Goal: Find specific page/section: Find specific page/section

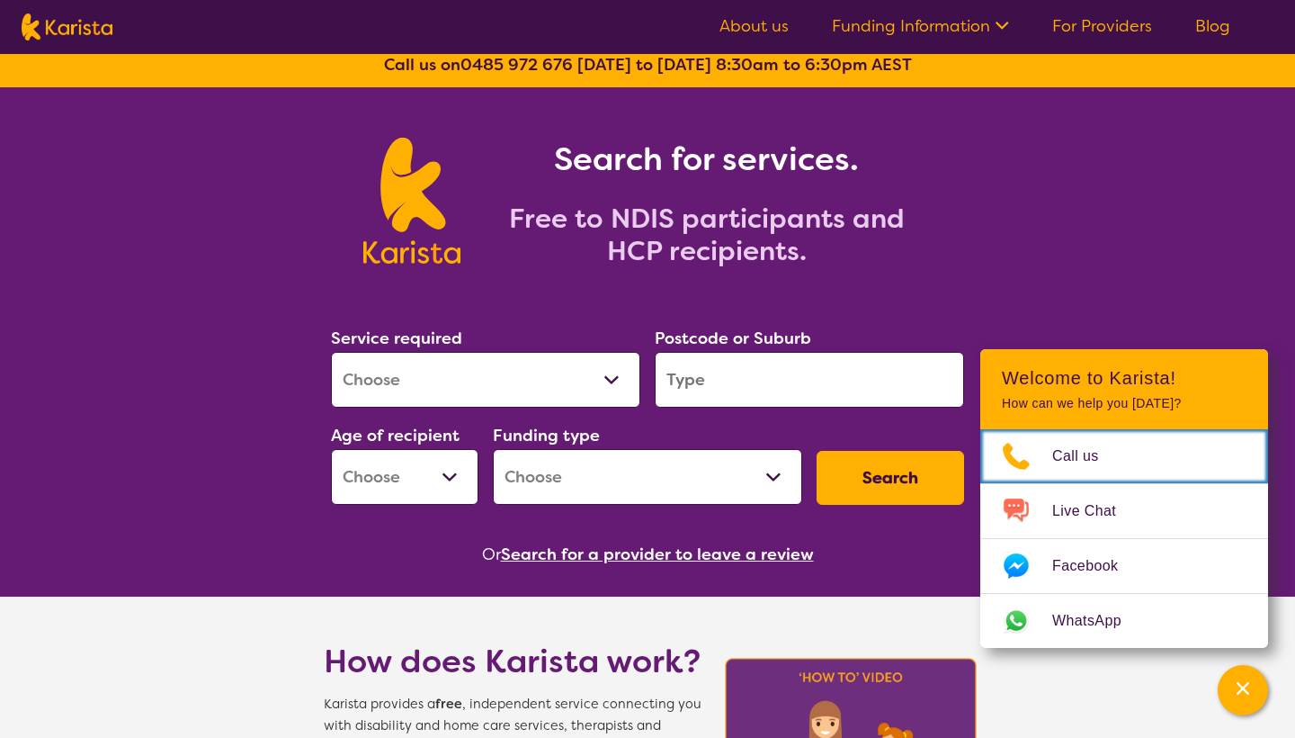
scroll to position [14, 0]
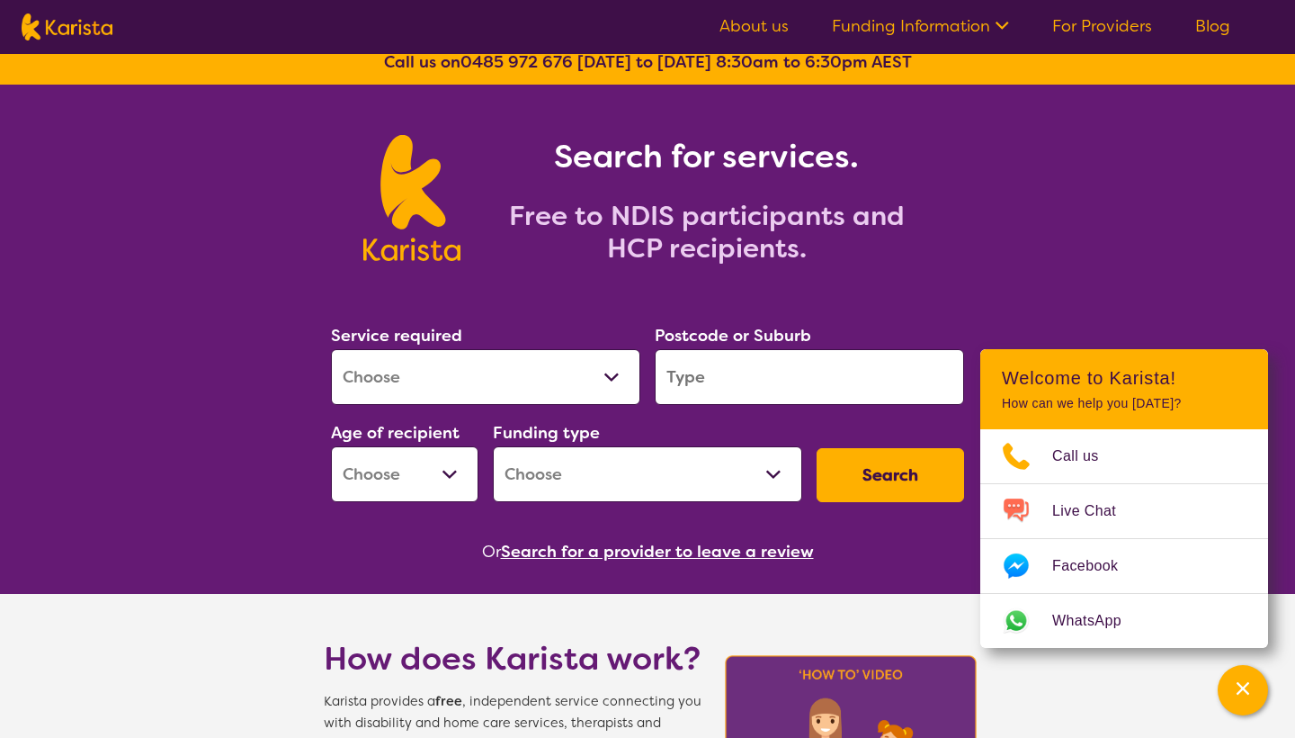
select select "[MEDICAL_DATA]"
click at [757, 389] on input "search" at bounding box center [809, 377] width 309 height 56
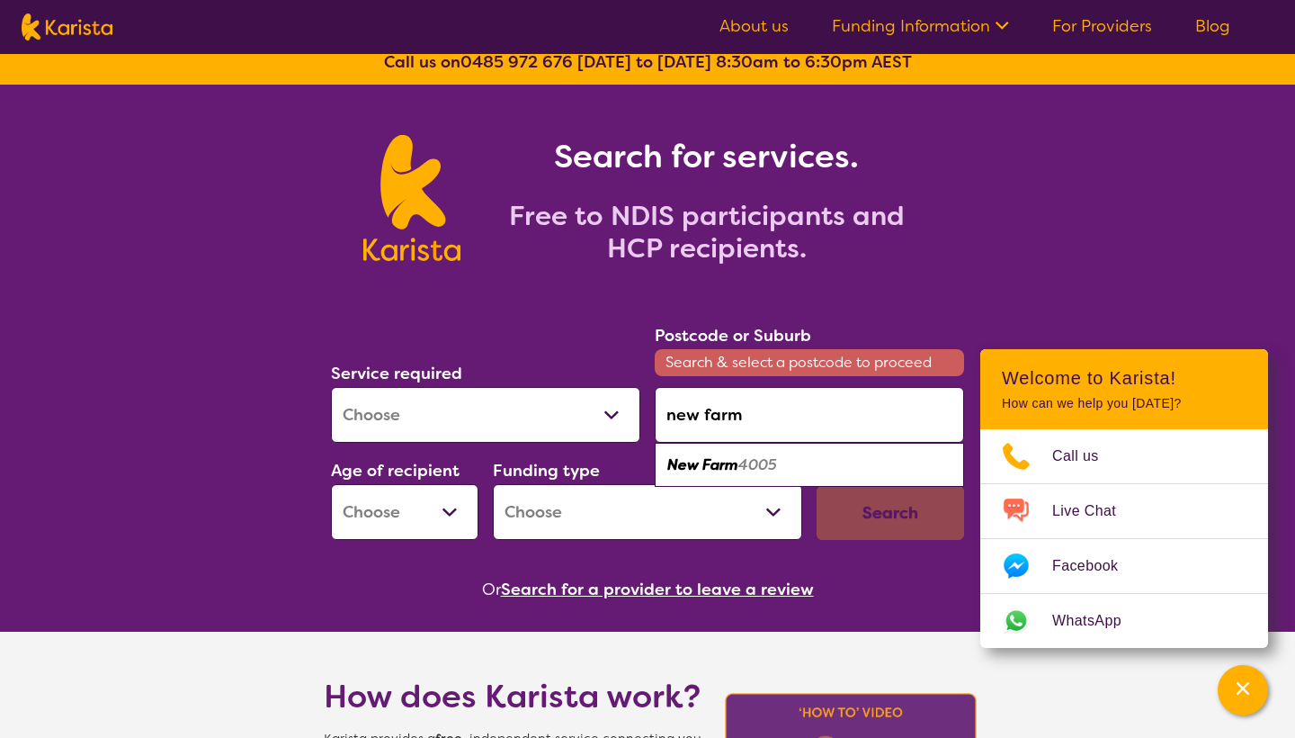
click at [795, 470] on div "New Farm 4005" at bounding box center [809, 465] width 291 height 34
type input "4005"
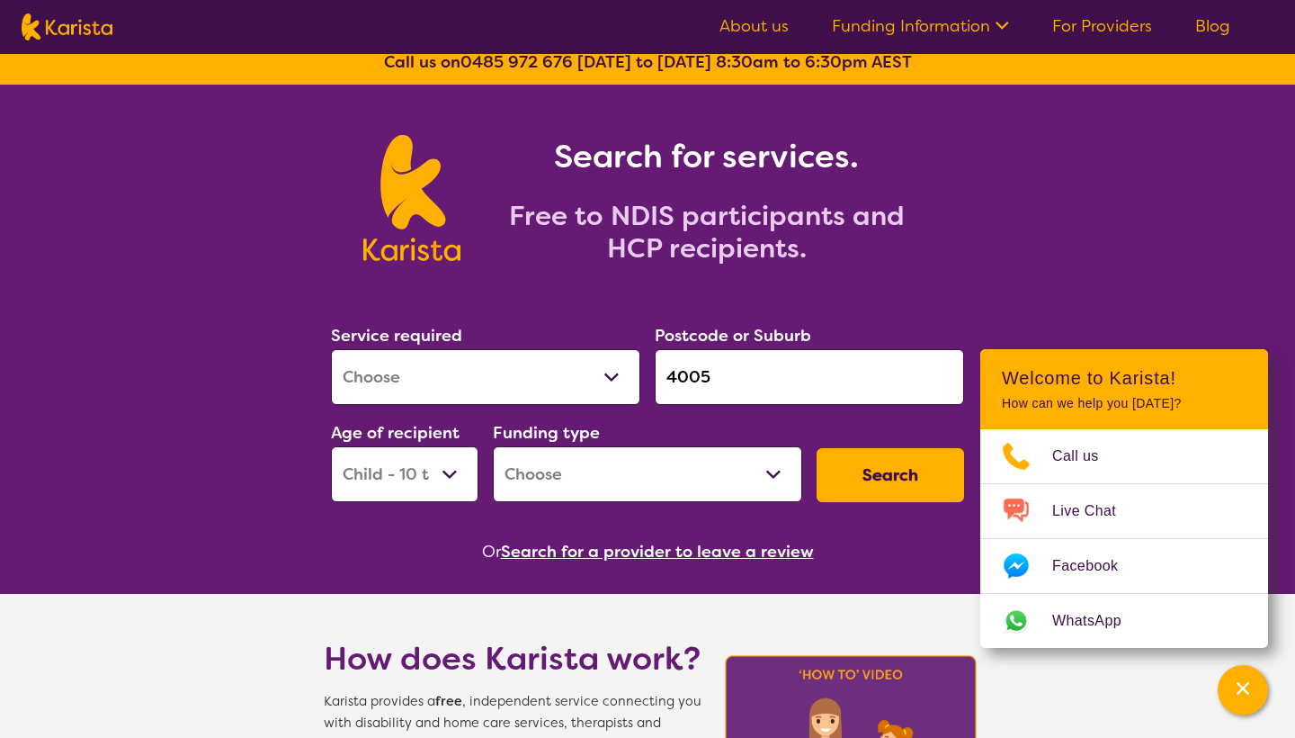
select select "AS"
select select "NDIS"
click at [911, 475] on button "Search" at bounding box center [891, 475] width 148 height 54
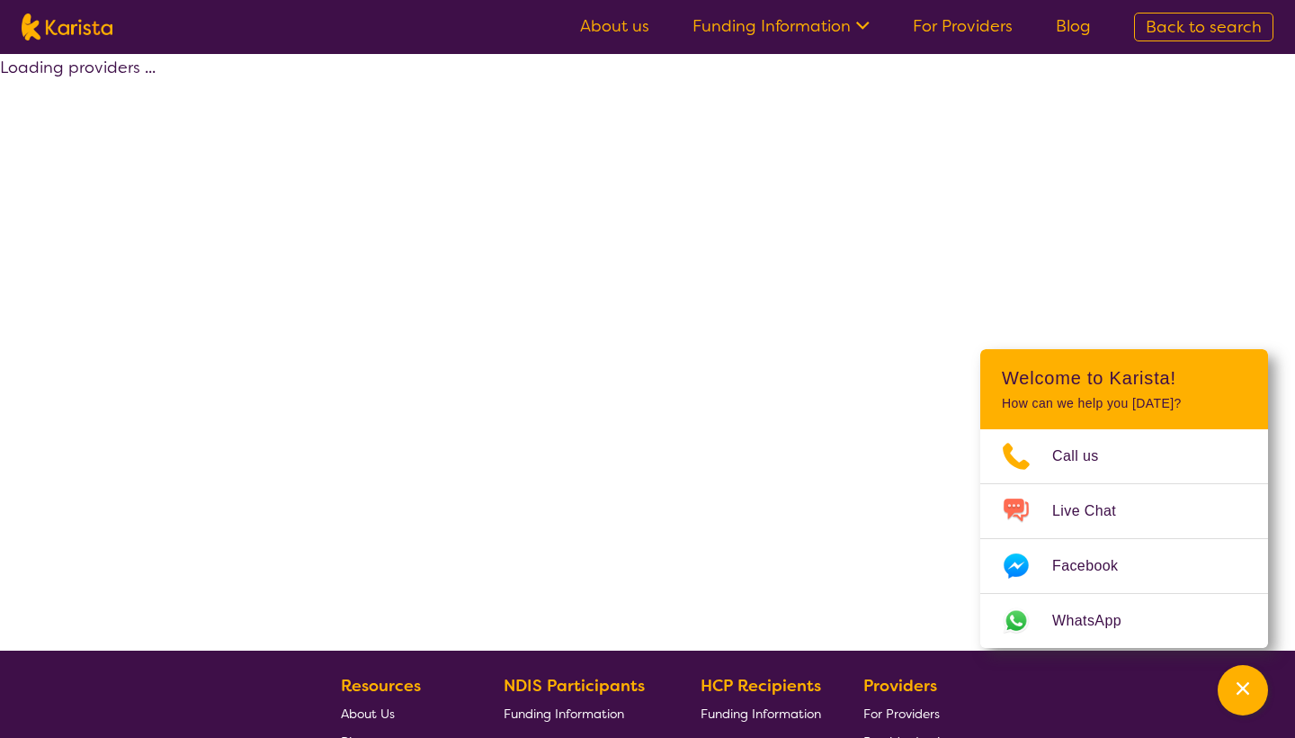
select select "by_score"
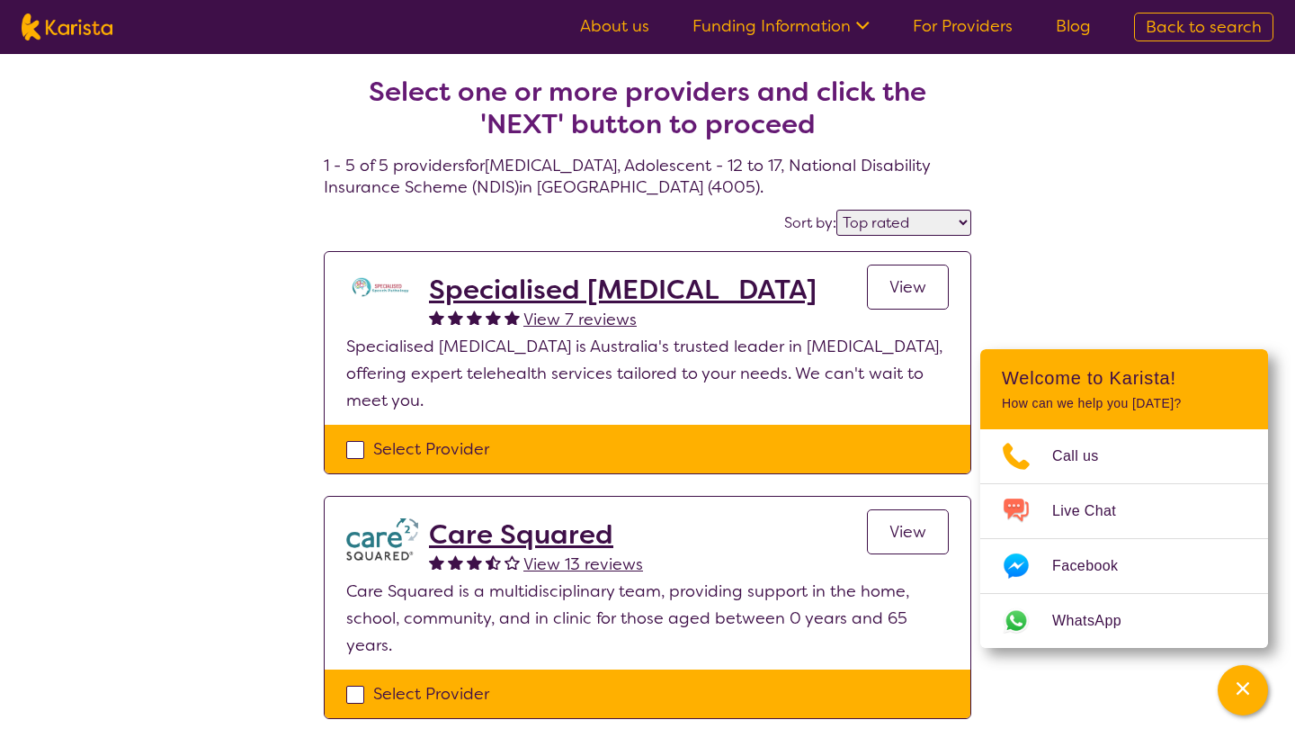
click at [488, 531] on h2 "Care Squared" at bounding box center [536, 534] width 214 height 32
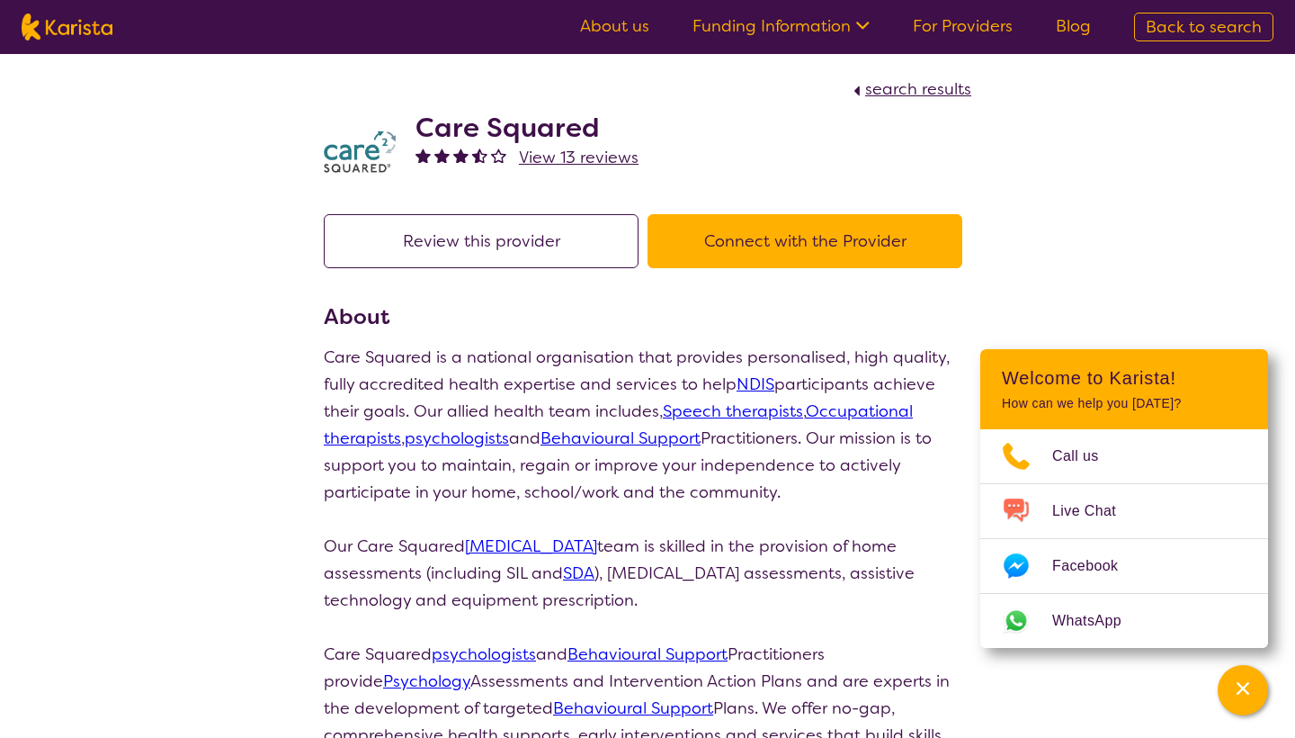
click at [763, 247] on button "Connect with the Provider" at bounding box center [805, 241] width 315 height 54
